Goal: Transaction & Acquisition: Obtain resource

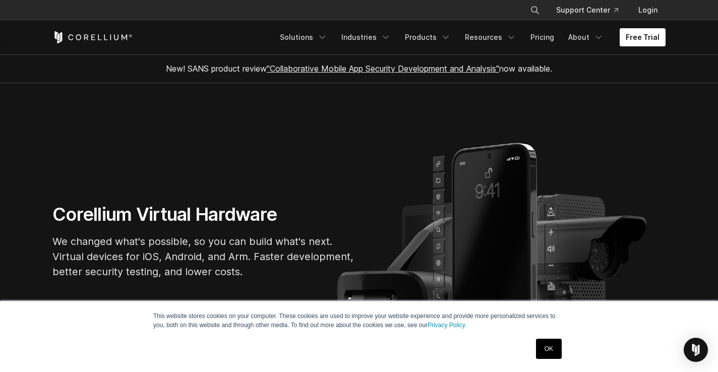
click at [642, 32] on link "Free Trial" at bounding box center [643, 37] width 46 height 18
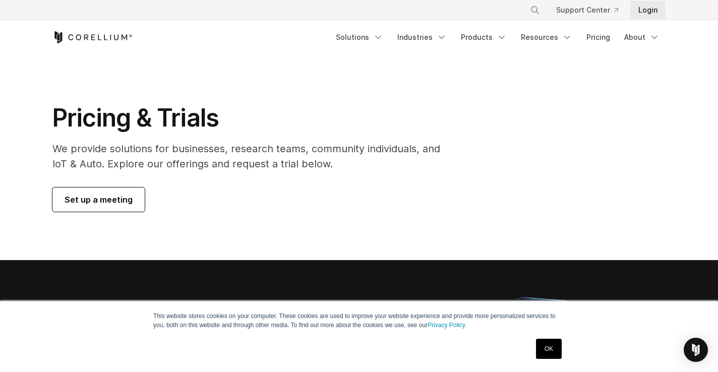
click at [642, 4] on link "Login" at bounding box center [647, 10] width 35 height 18
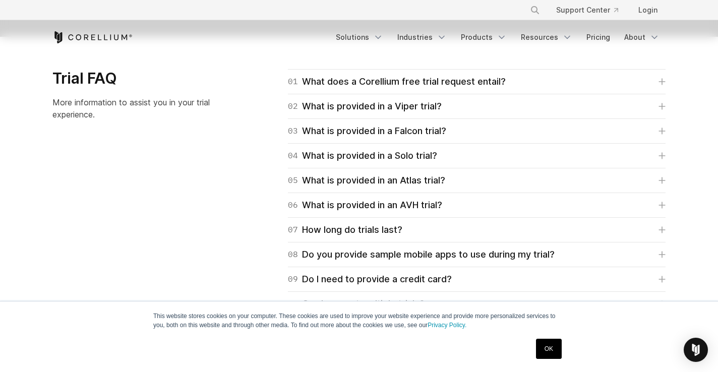
scroll to position [1445, 0]
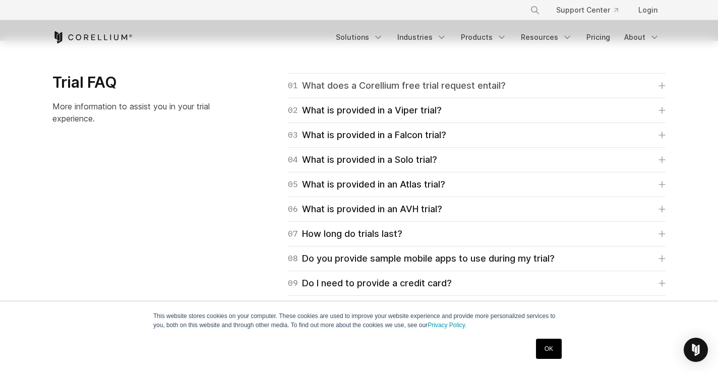
click at [456, 87] on div "01 What does a Corellium free trial request entail?" at bounding box center [397, 86] width 218 height 14
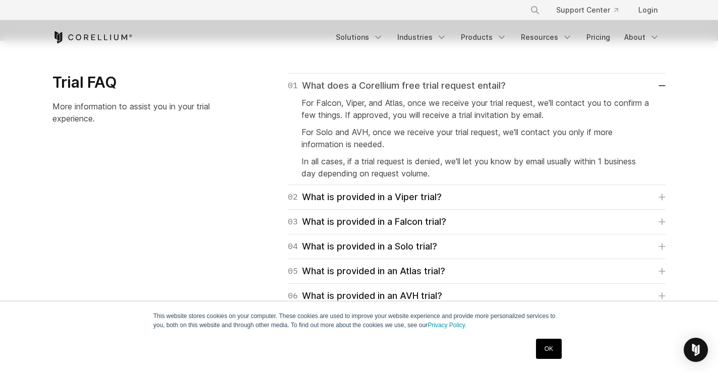
click at [465, 84] on div "01 What does a Corellium free trial request entail?" at bounding box center [397, 86] width 218 height 14
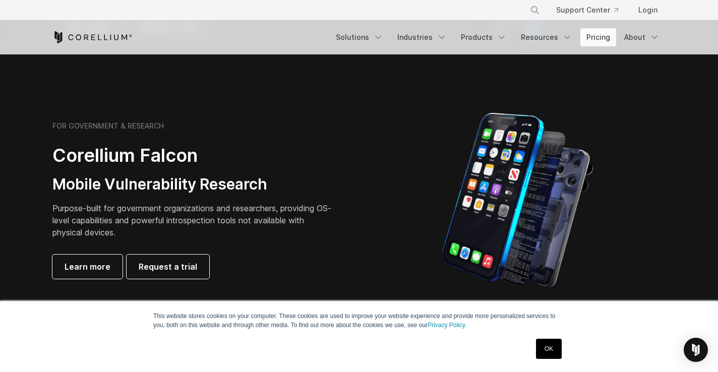
scroll to position [0, 0]
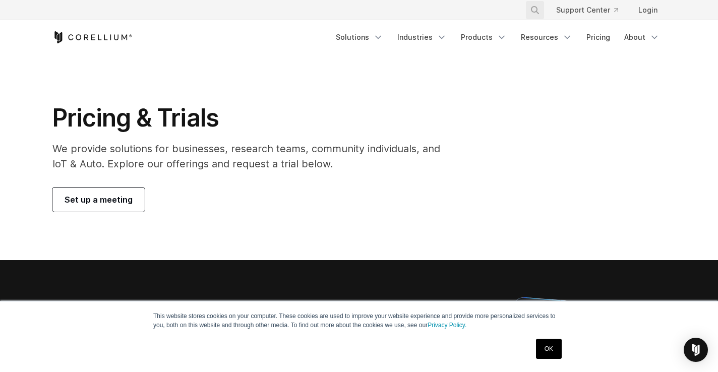
click at [535, 13] on icon "Search" at bounding box center [535, 10] width 8 height 8
click at [526, 1] on button "Search" at bounding box center [535, 10] width 18 height 18
click at [495, 14] on input "Search our site..." at bounding box center [483, 10] width 82 height 15
type input "***"
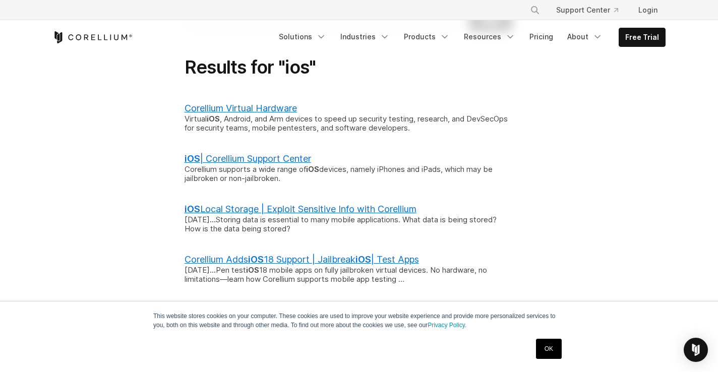
scroll to position [109, 0]
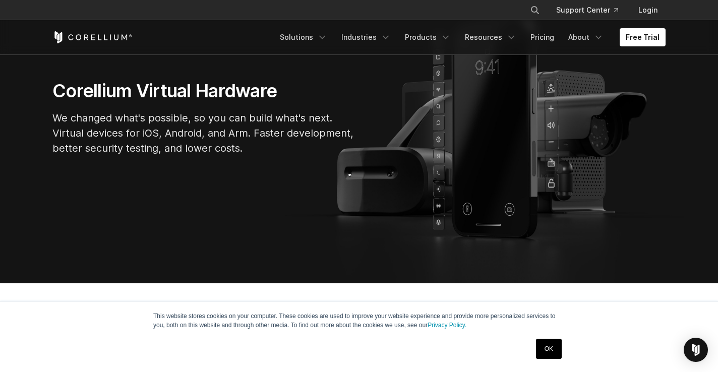
scroll to position [125, 0]
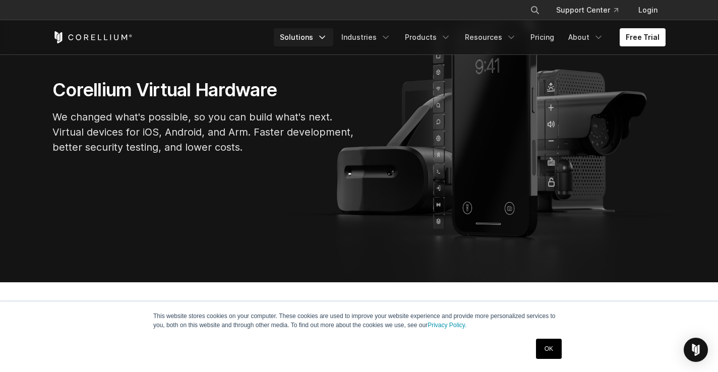
click at [333, 35] on link "Solutions" at bounding box center [304, 37] width 60 height 18
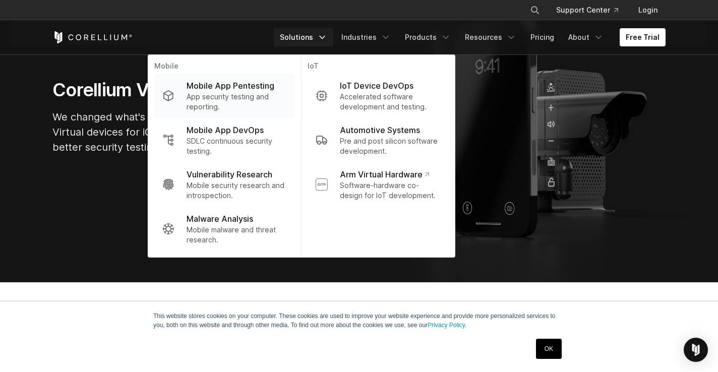
click at [250, 84] on p "Mobile App Pentesting" at bounding box center [231, 86] width 88 height 12
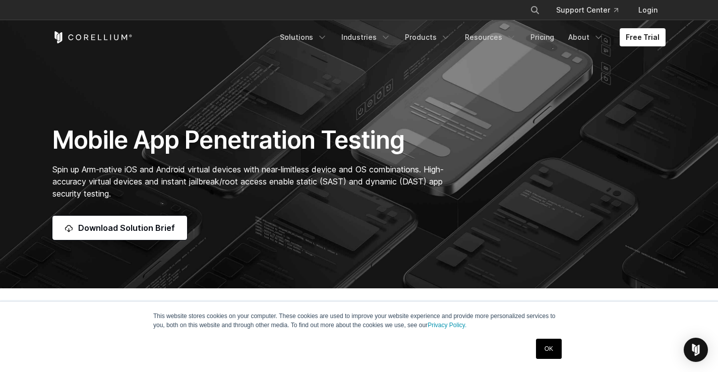
scroll to position [70, 0]
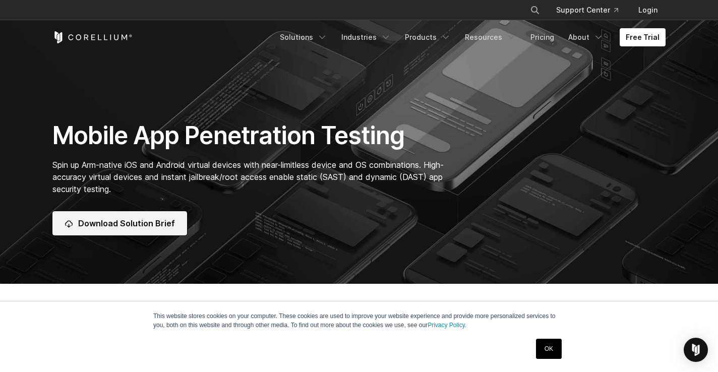
click at [139, 228] on span "Download Solution Brief" at bounding box center [126, 223] width 97 height 12
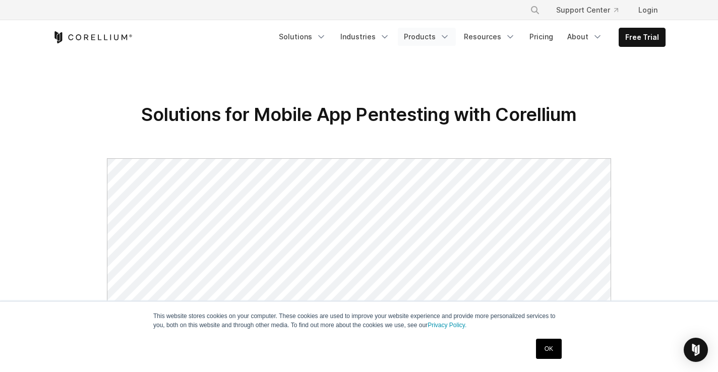
click at [441, 37] on link "Products" at bounding box center [427, 37] width 58 height 18
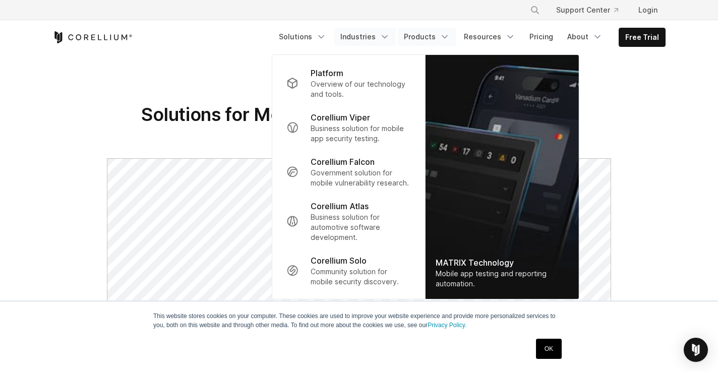
click at [377, 37] on link "Industries" at bounding box center [365, 37] width 62 height 18
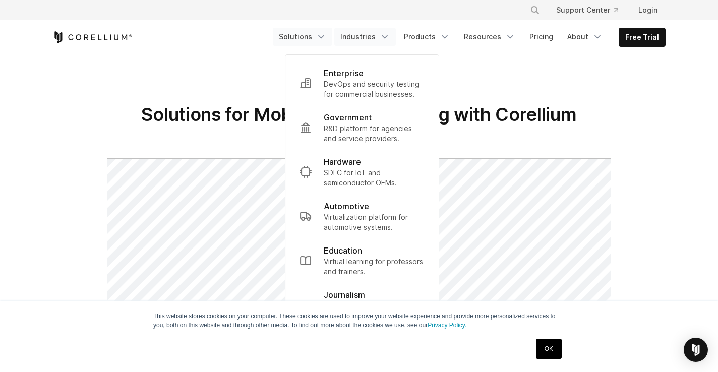
click at [317, 38] on link "Solutions" at bounding box center [303, 37] width 60 height 18
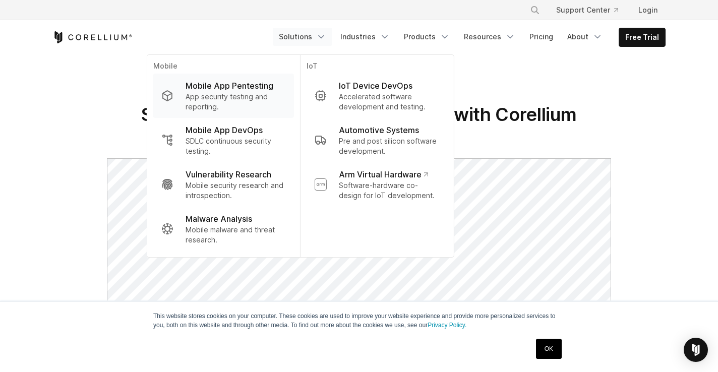
click at [228, 97] on p "App security testing and reporting." at bounding box center [236, 102] width 100 height 20
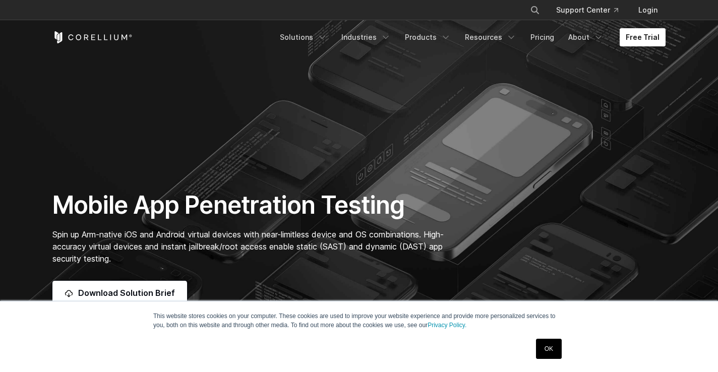
click at [648, 41] on link "Free Trial" at bounding box center [643, 37] width 46 height 18
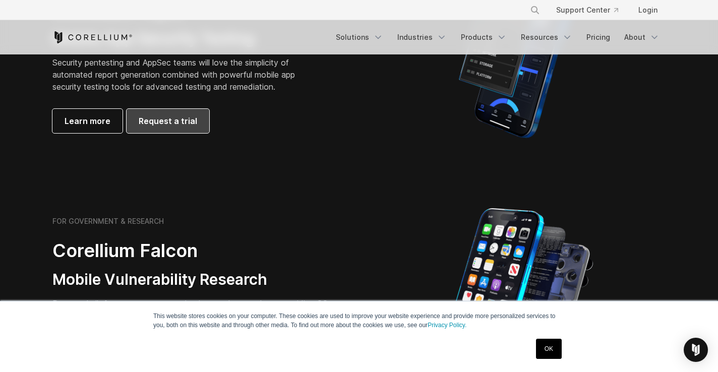
scroll to position [328, 0]
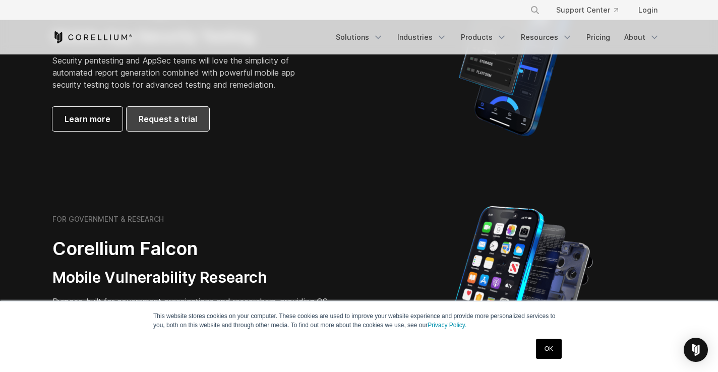
click at [168, 122] on span "Request a trial" at bounding box center [168, 119] width 58 height 12
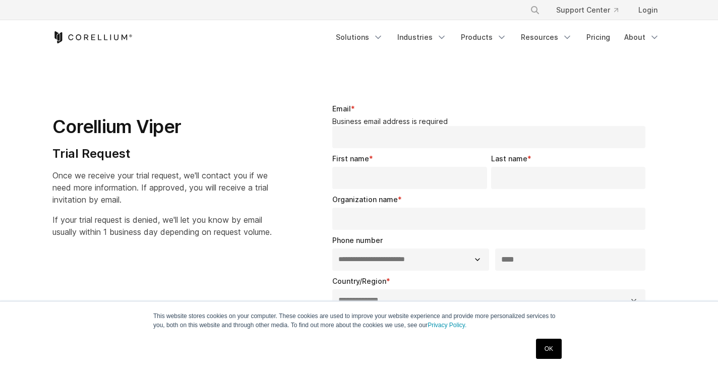
select select "**"
